Goal: Task Accomplishment & Management: Use online tool/utility

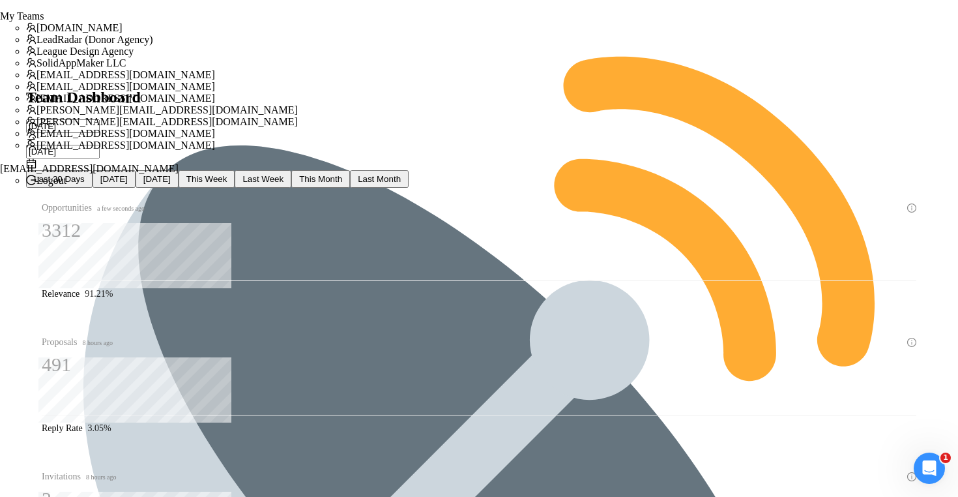
click at [215, 104] on span "[EMAIL_ADDRESS][DOMAIN_NAME]" at bounding box center [126, 98] width 179 height 11
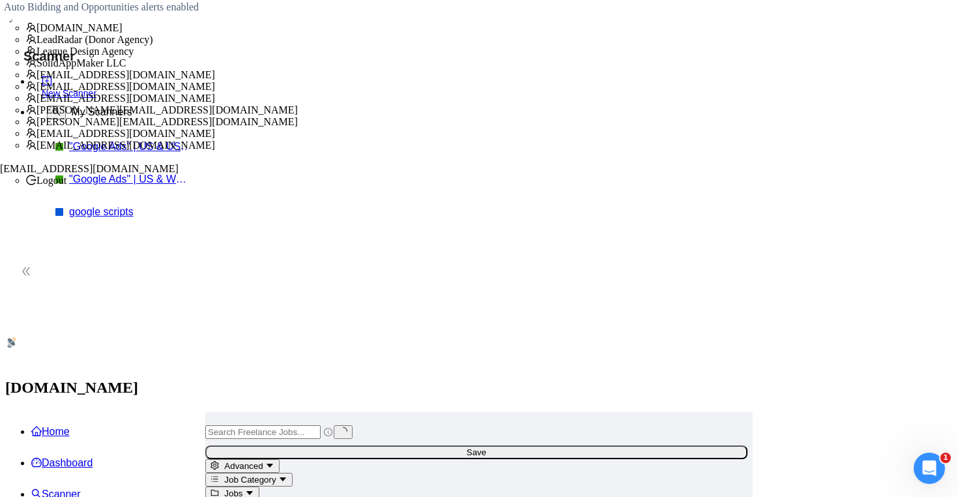
click at [42, 20] on div "Auto Bidding and Opportunities alerts enabled" at bounding box center [479, 7] width 969 height 25
click at [89, 178] on link ""Google Ads" | US & WW | Expert" at bounding box center [131, 179] width 124 height 12
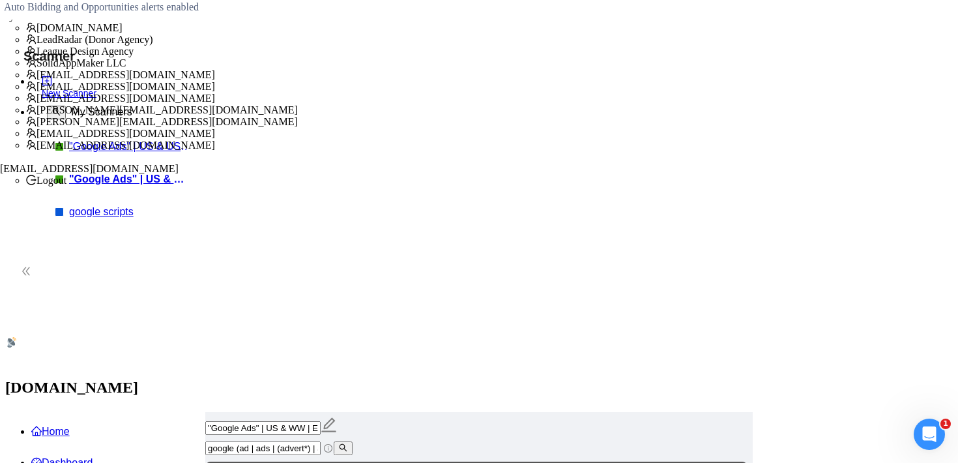
click at [319, 441] on input "google (ad | ads | (advert*) | adwords | "ad words" | ppc | "pay-per-click" | "…" at bounding box center [262, 448] width 115 height 14
click at [321, 441] on input "google (ad | ads | (advert*) | adwords | "ad words" | ppc | "pay-per-click" | "…" at bounding box center [262, 448] width 115 height 14
drag, startPoint x: 340, startPoint y: 140, endPoint x: 712, endPoint y: 167, distance: 373.8
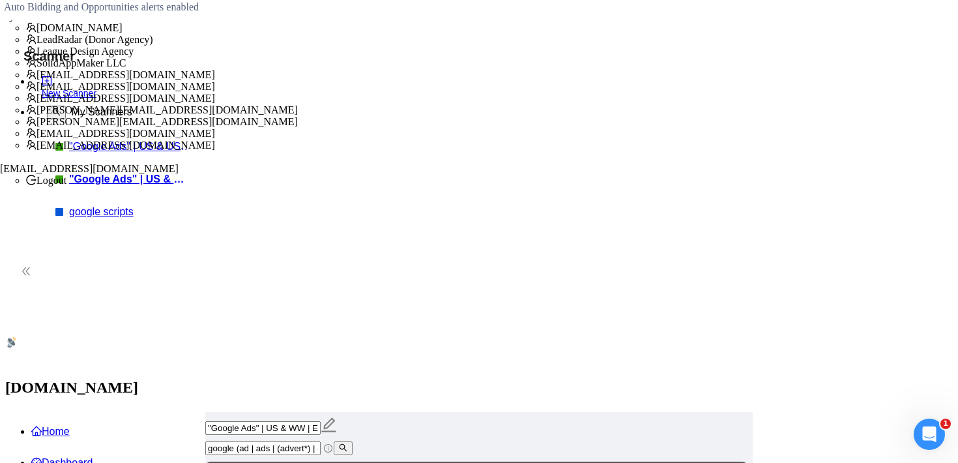
drag, startPoint x: 364, startPoint y: 239, endPoint x: 419, endPoint y: 245, distance: 55.1
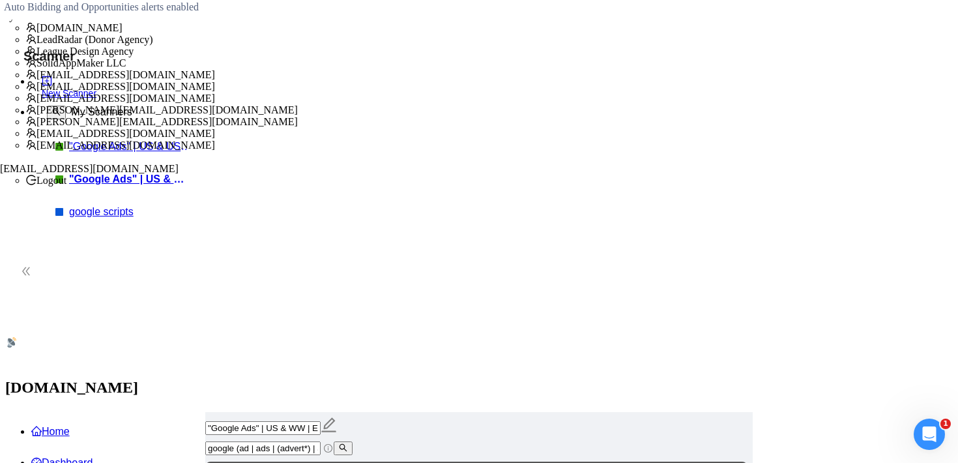
drag, startPoint x: 307, startPoint y: 143, endPoint x: 449, endPoint y: 158, distance: 142.8
click at [449, 441] on div "google (ad | ads | (advert*) | adwords | "ad words" | ppc | "pay-per-click" | "…" at bounding box center [477, 448] width 548 height 14
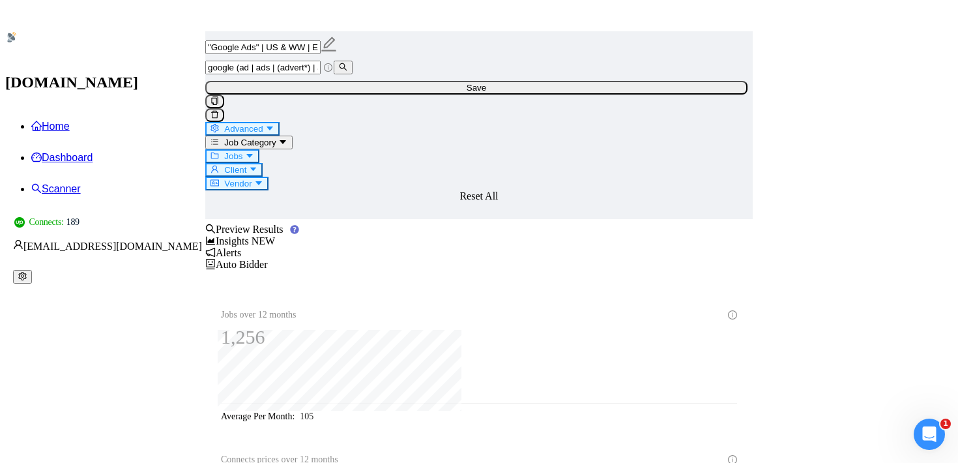
scroll to position [342, 0]
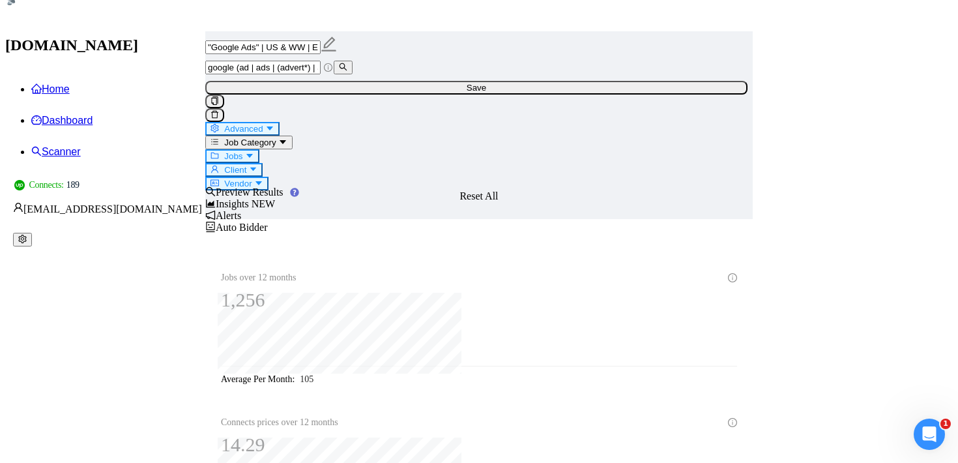
drag, startPoint x: 315, startPoint y: 177, endPoint x: 709, endPoint y: 358, distance: 432.5
drag, startPoint x: 316, startPoint y: 181, endPoint x: 675, endPoint y: 355, distance: 398.2
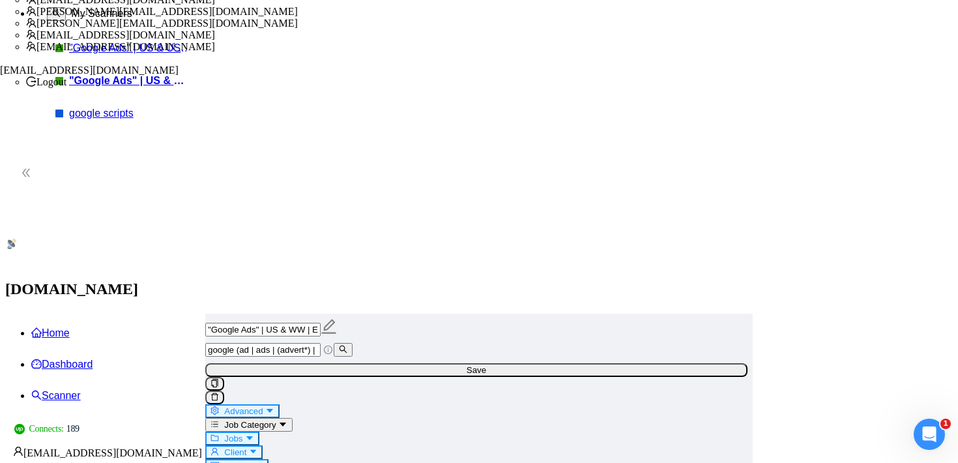
scroll to position [0, 0]
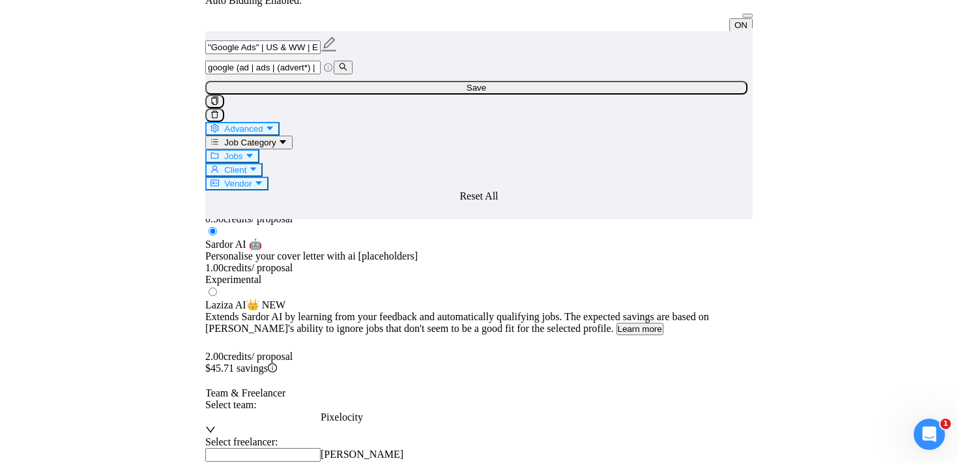
scroll to position [621, 0]
click at [403, 446] on span "[PERSON_NAME]" at bounding box center [362, 451] width 83 height 11
click at [573, 385] on div "Team & Freelancer" at bounding box center [479, 391] width 548 height 12
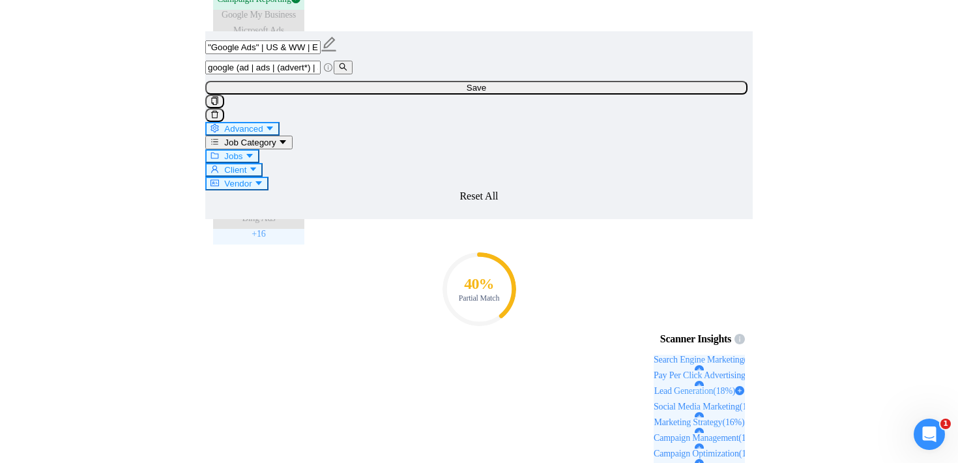
scroll to position [1294, 0]
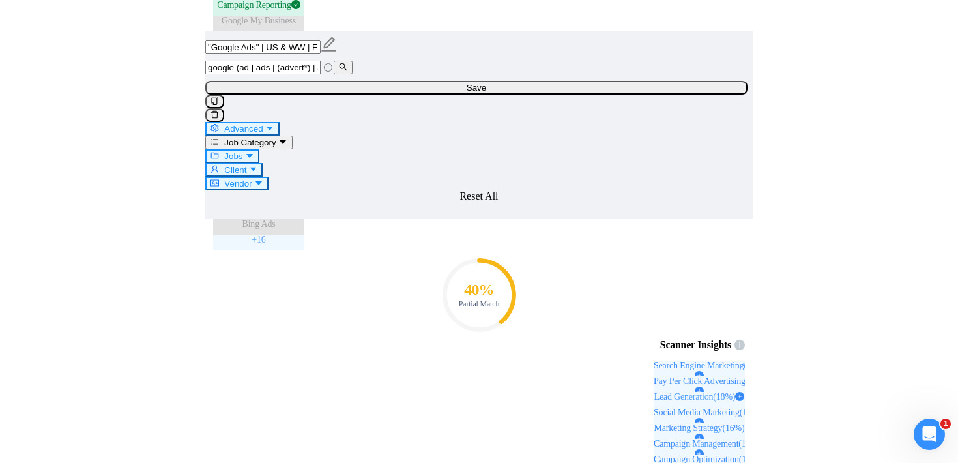
drag, startPoint x: 432, startPoint y: 295, endPoint x: 307, endPoint y: 296, distance: 124.5
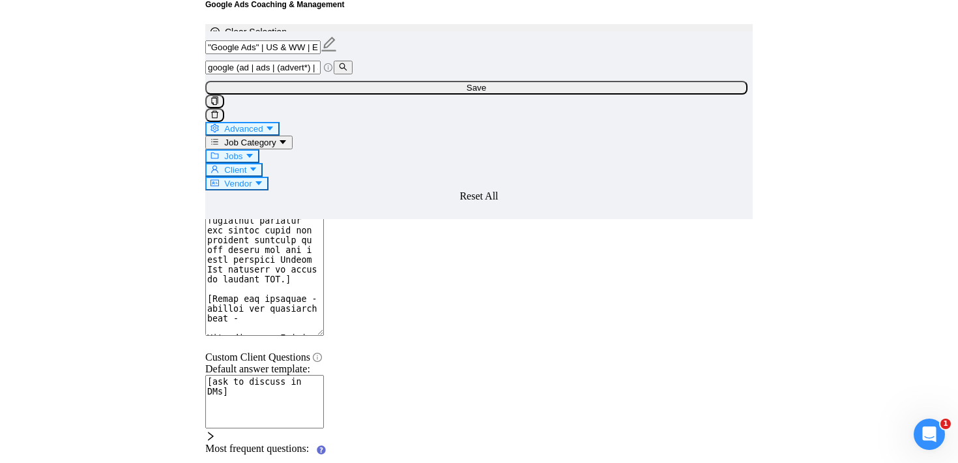
scroll to position [2450, 0]
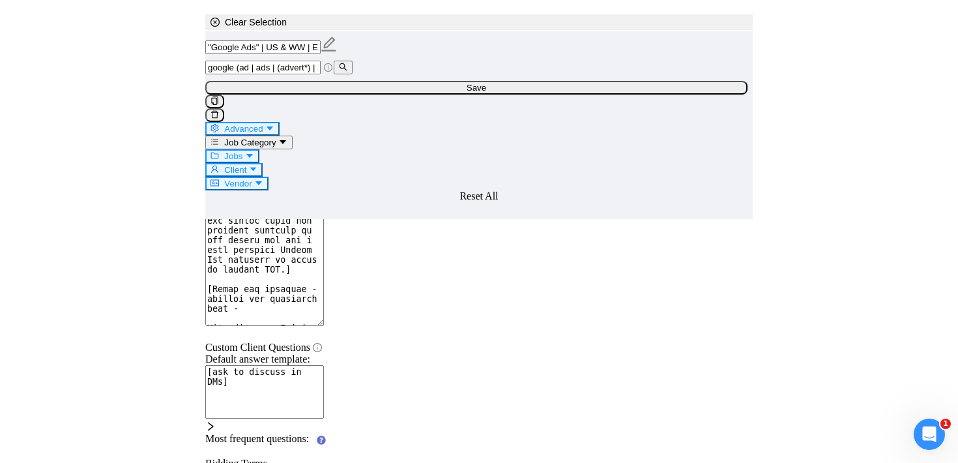
click at [928, 431] on icon "Open Intercom Messenger" at bounding box center [928, 433] width 22 height 22
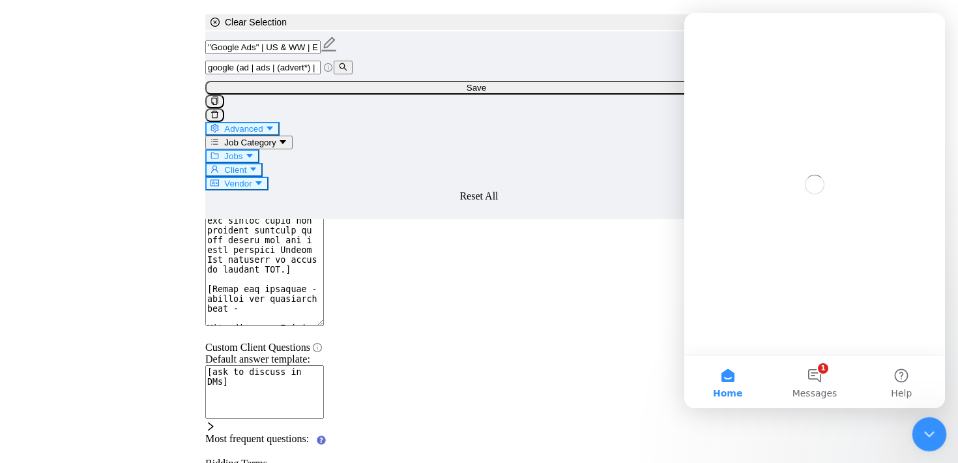
scroll to position [0, 0]
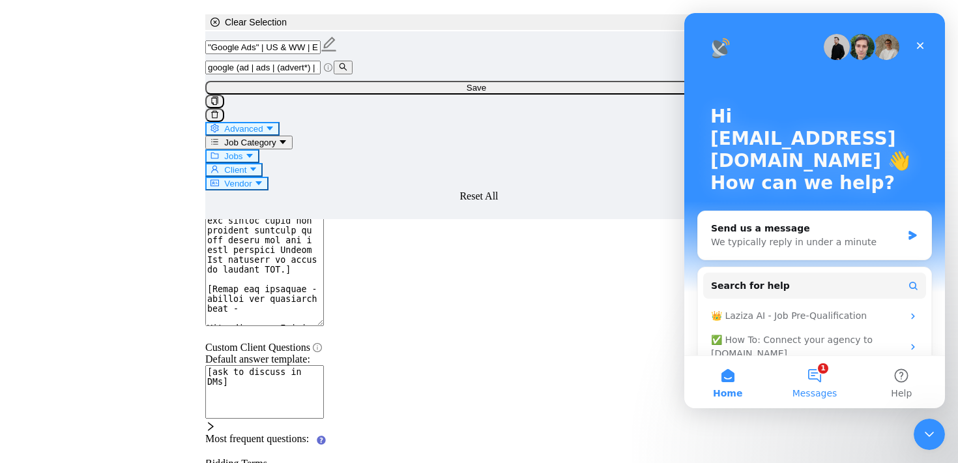
click at [827, 381] on button "1 Messages" at bounding box center [814, 382] width 87 height 52
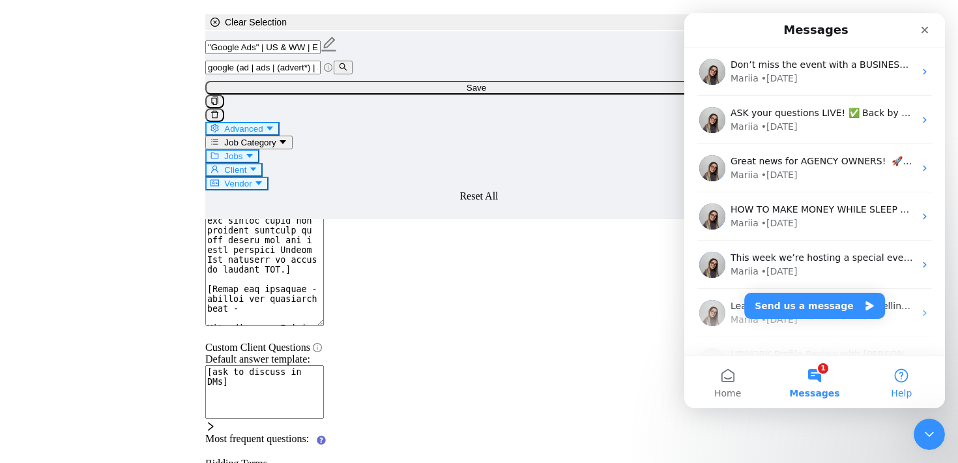
click at [911, 377] on button "Help" at bounding box center [901, 382] width 87 height 52
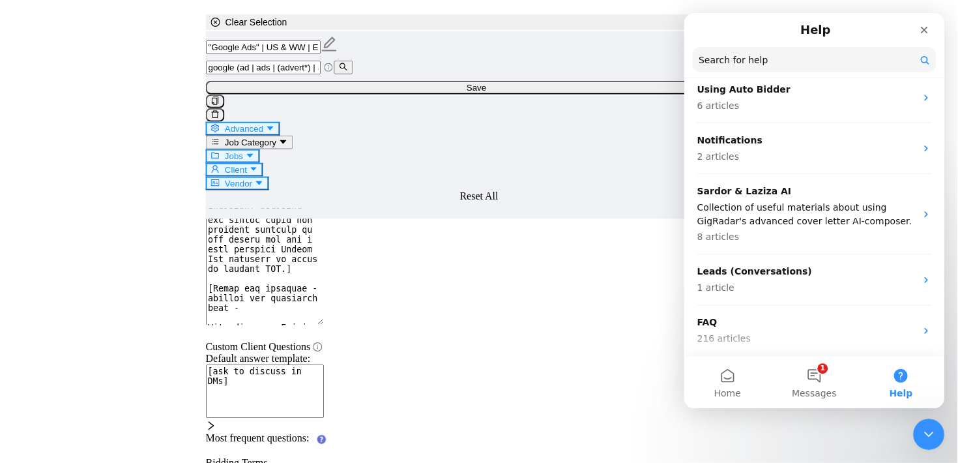
scroll to position [248, 0]
click at [920, 441] on div "Close Intercom Messenger" at bounding box center [927, 432] width 31 height 31
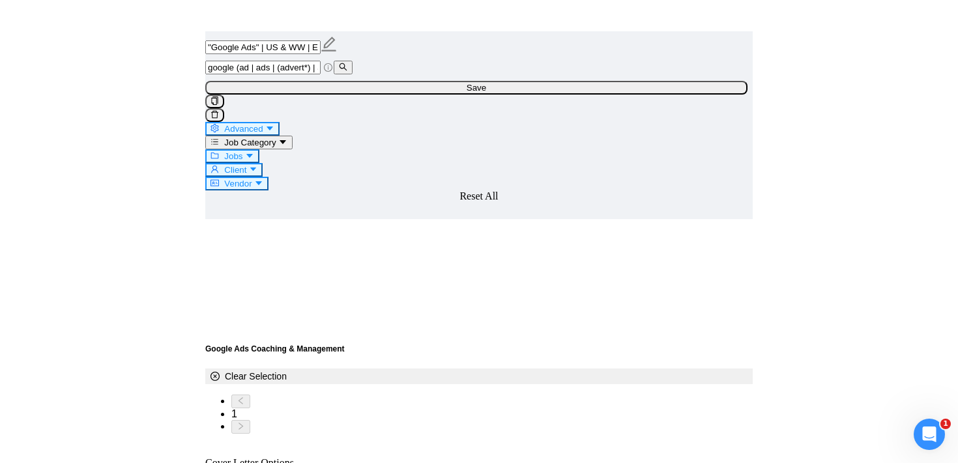
scroll to position [2064, 0]
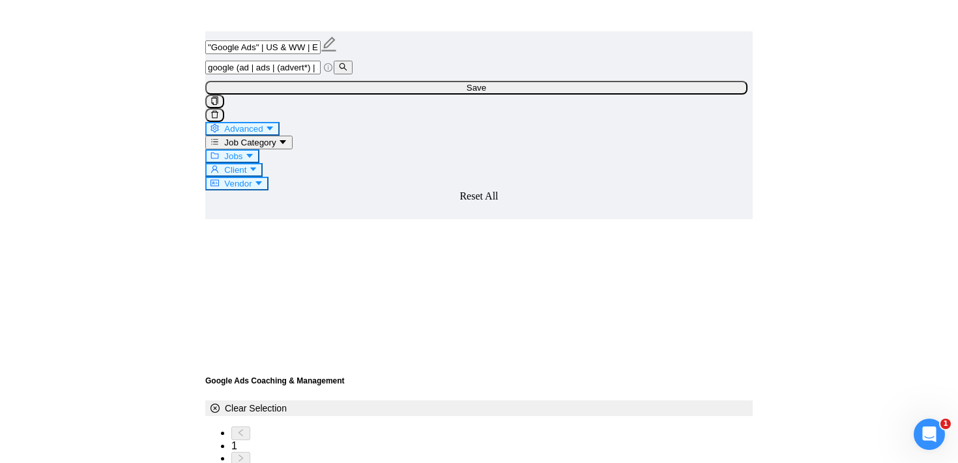
type input "70"
